Goal: Task Accomplishment & Management: Manage account settings

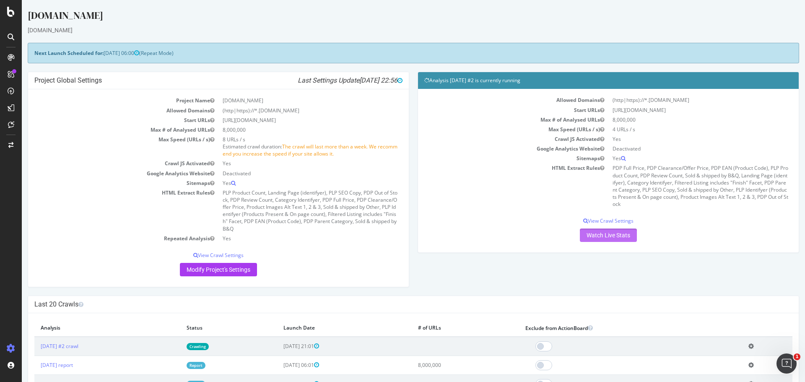
click at [591, 240] on link "Watch Live Stats" at bounding box center [608, 235] width 57 height 13
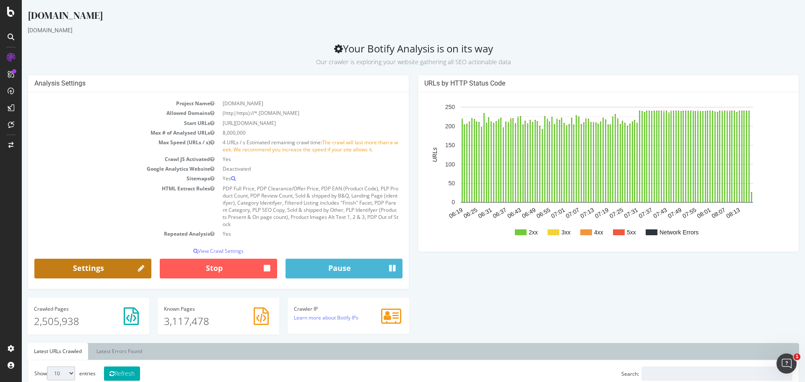
click at [129, 270] on link "Settings" at bounding box center [92, 269] width 117 height 20
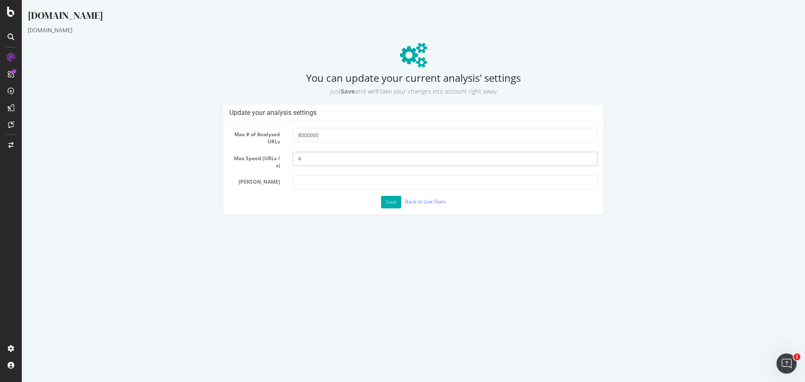
click at [341, 157] on input "4" at bounding box center [445, 159] width 305 height 14
type input "8"
click at [390, 203] on button "Save" at bounding box center [391, 202] width 20 height 13
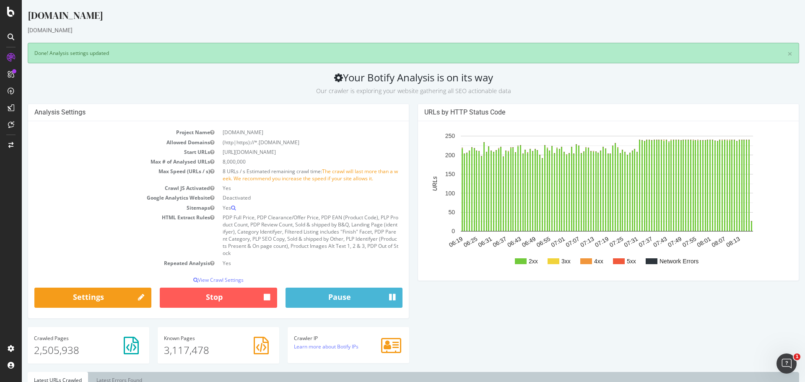
click at [200, 74] on h2 "Your Botify Analysis is on its way Our crawler is exploring your website gather…" at bounding box center [414, 83] width 772 height 23
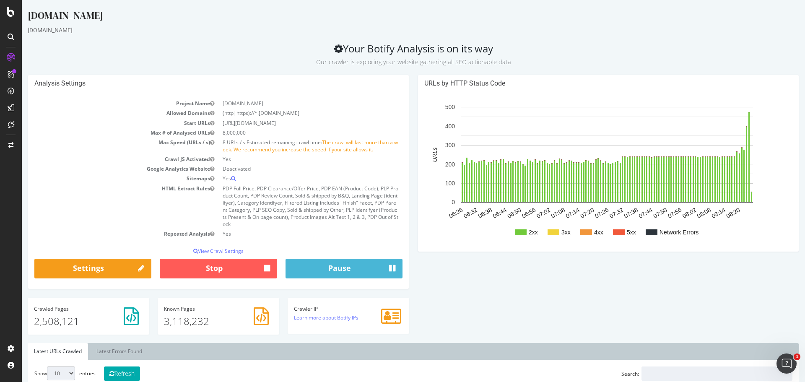
drag, startPoint x: 735, startPoint y: 28, endPoint x: 687, endPoint y: 80, distance: 70.6
click at [735, 28] on div "[DOMAIN_NAME]" at bounding box center [414, 30] width 772 height 8
